Goal: Information Seeking & Learning: Learn about a topic

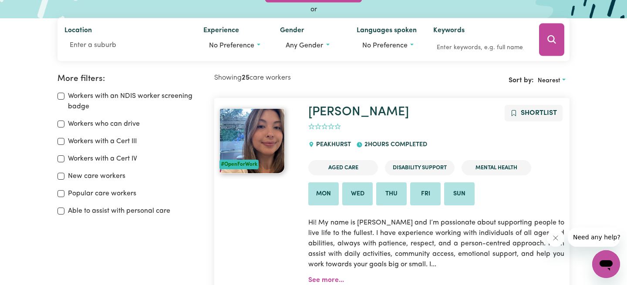
scroll to position [58, 0]
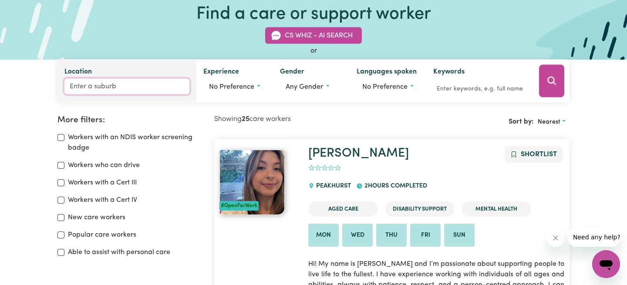
click at [125, 80] on input "Location" at bounding box center [126, 87] width 125 height 16
type input "Col"
type input "ColAC, [GEOGRAPHIC_DATA], 3250"
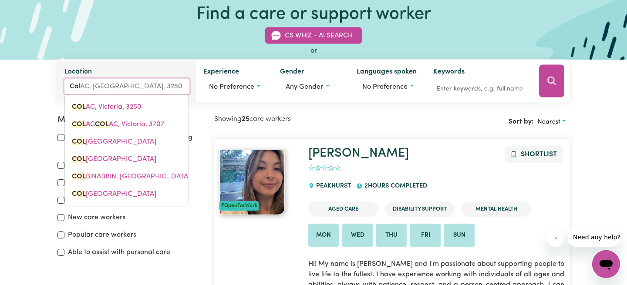
type input "Cold"
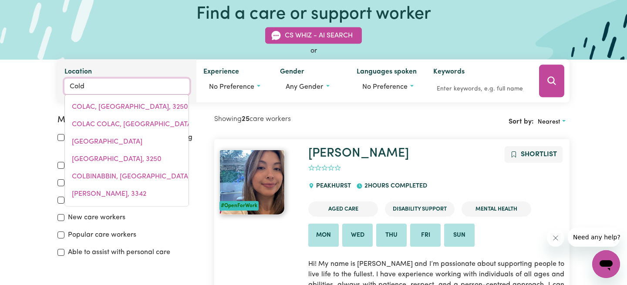
type input "[GEOGRAPHIC_DATA], [GEOGRAPHIC_DATA], 6302"
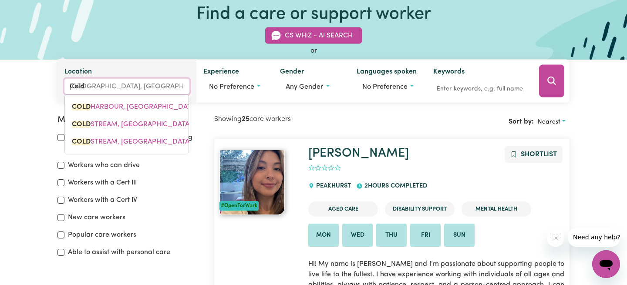
type input "Colds"
type input "ColdsTREAM, [GEOGRAPHIC_DATA], 2462"
type input "Coldst"
type input "ColdstREAM, [GEOGRAPHIC_DATA], 2462"
type input "Coldstr"
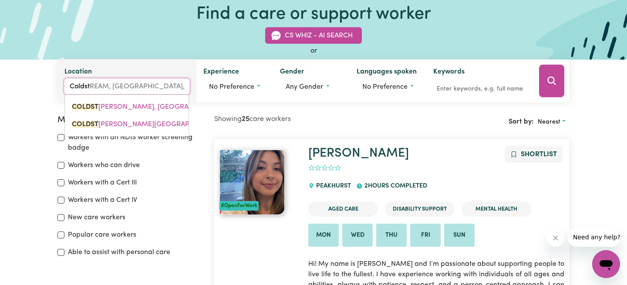
type input "ColdstrEAM, [GEOGRAPHIC_DATA], 2462"
type input "Coldstre"
type input "ColdstreAM, [GEOGRAPHIC_DATA], 2462"
type input "Coldstrea"
type input "ColdstreaM, [GEOGRAPHIC_DATA], 2462"
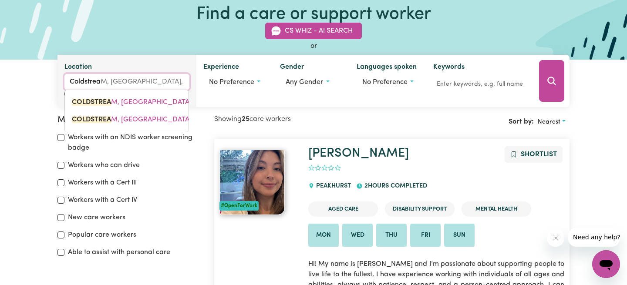
type input "Coldstream"
type input "Coldstream, [GEOGRAPHIC_DATA], 2462"
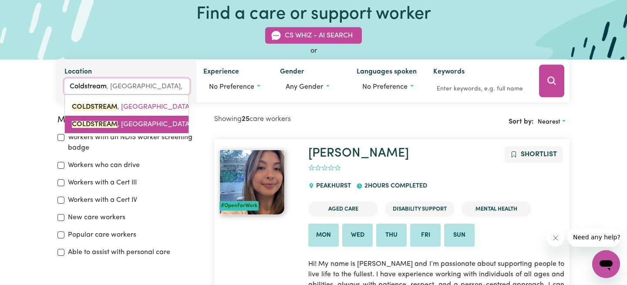
click at [133, 126] on span "COLDSTREAM , [GEOGRAPHIC_DATA], 3770" at bounding box center [141, 124] width 139 height 7
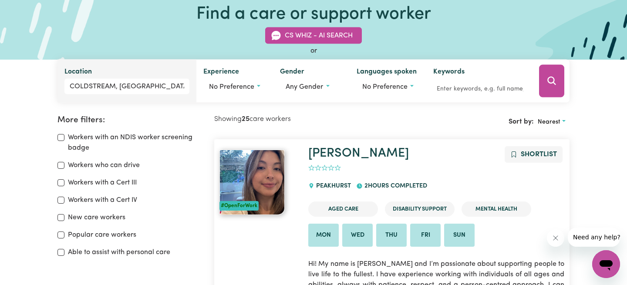
click at [68, 235] on label "Popular care workers" at bounding box center [102, 235] width 68 height 10
click at [64, 235] on input "Popular care workers" at bounding box center [61, 235] width 7 height 7
checkbox input "true"
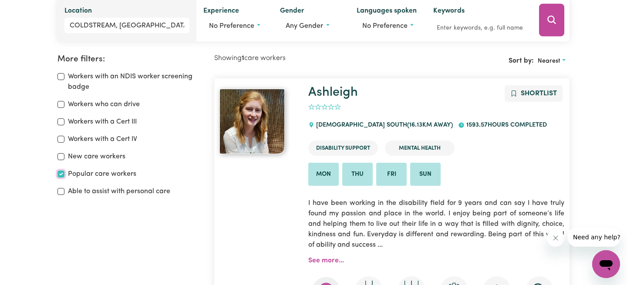
scroll to position [102, 0]
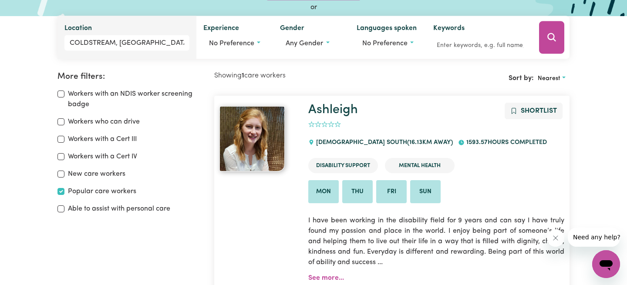
click at [69, 174] on label "New care workers" at bounding box center [97, 174] width 58 height 10
click at [64, 174] on input "New care workers" at bounding box center [61, 174] width 7 height 7
checkbox input "true"
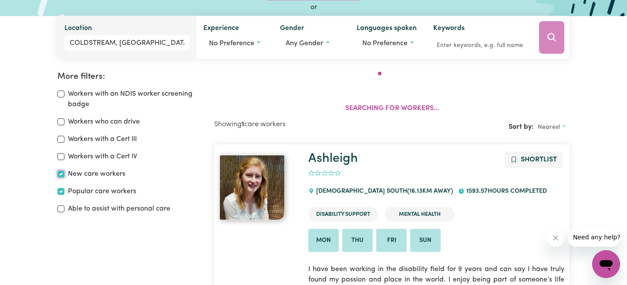
scroll to position [145, 0]
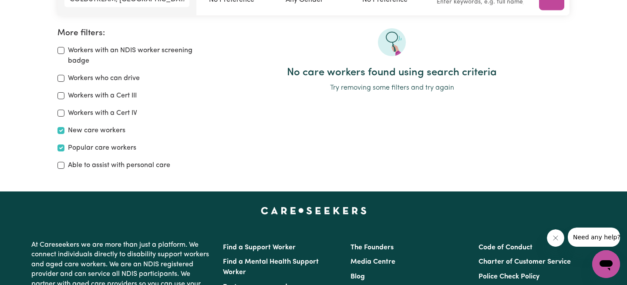
click at [64, 132] on div "New care workers" at bounding box center [131, 130] width 146 height 10
click at [62, 111] on input "Workers with a Cert IV" at bounding box center [61, 113] width 7 height 7
checkbox input "true"
click at [62, 93] on input "Workers with a Cert III" at bounding box center [61, 95] width 7 height 7
checkbox input "true"
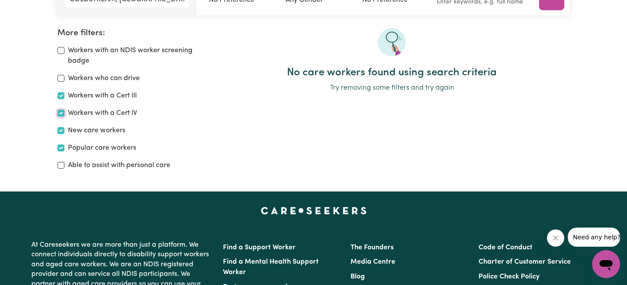
click at [62, 115] on input "Workers with a Cert IV" at bounding box center [61, 113] width 7 height 7
checkbox input "false"
click at [58, 129] on input "New care workers" at bounding box center [61, 130] width 7 height 7
checkbox input "false"
click at [65, 77] on div "Workers who can drive" at bounding box center [131, 78] width 146 height 10
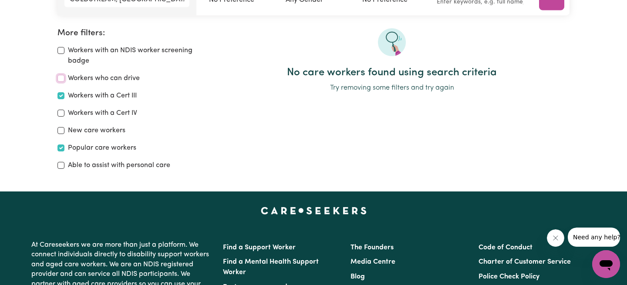
click at [64, 77] on input "Workers who can drive" at bounding box center [61, 78] width 7 height 7
checkbox input "true"
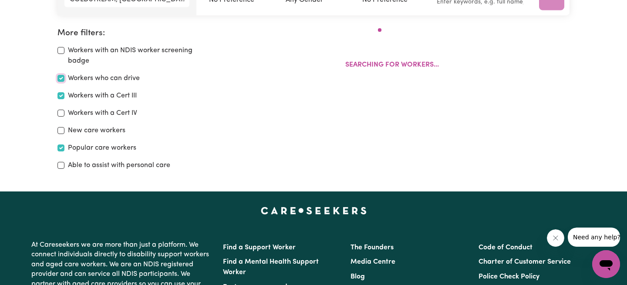
click at [64, 76] on div "Workers who can drive" at bounding box center [131, 78] width 146 height 10
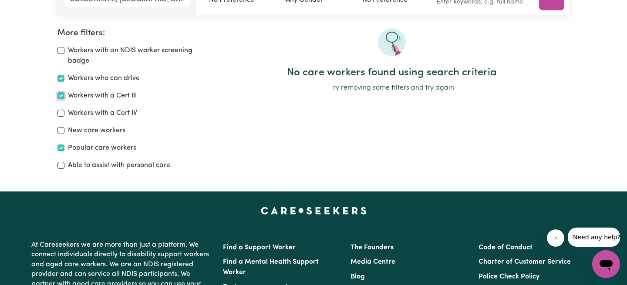
click at [59, 94] on input "Workers with a Cert III" at bounding box center [61, 95] width 7 height 7
checkbox input "false"
click at [61, 77] on input "Workers who can drive" at bounding box center [61, 78] width 7 height 7
checkbox input "false"
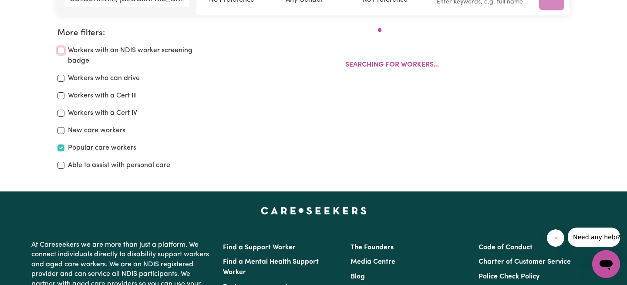
click at [63, 51] on input "Workers with an NDIS worker screening badge" at bounding box center [61, 50] width 7 height 7
checkbox input "true"
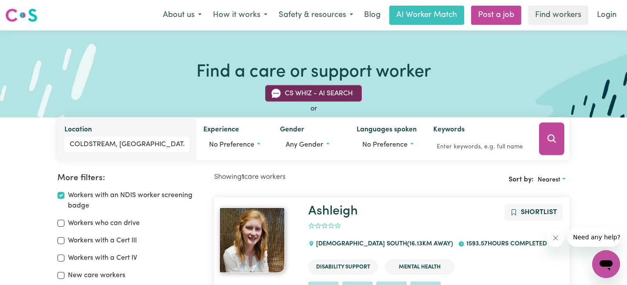
click at [340, 91] on button "CS Whiz - AI Search" at bounding box center [313, 93] width 97 height 17
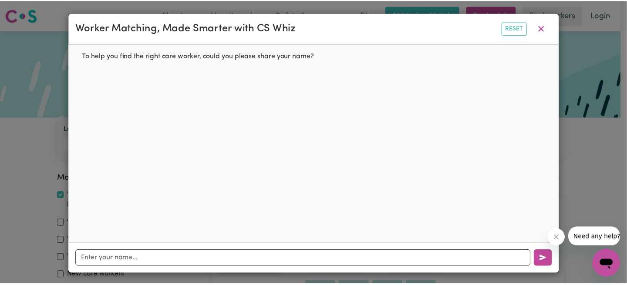
scroll to position [2, 0]
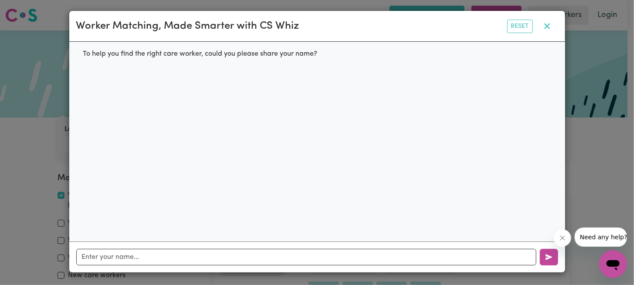
click at [545, 24] on icon "button" at bounding box center [547, 26] width 10 height 10
